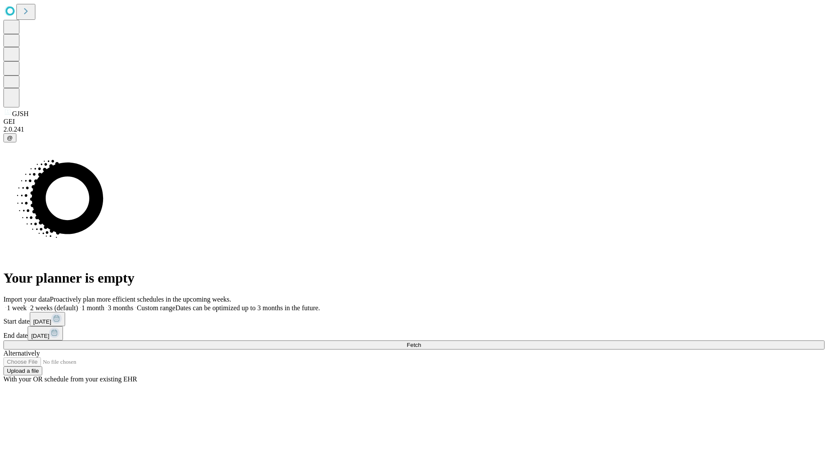
click at [421, 341] on span "Fetch" at bounding box center [414, 344] width 14 height 6
